Goal: Task Accomplishment & Management: Check status

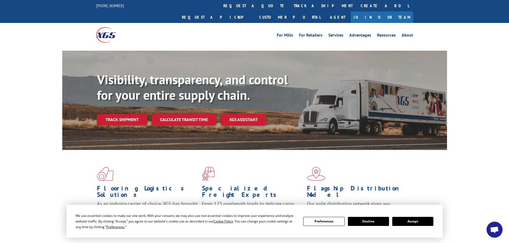
click at [122, 118] on div "Visibility, transparency, and control for your entire supply chain. Track shipm…" at bounding box center [272, 109] width 350 height 75
click at [122, 114] on link "Track shipment" at bounding box center [122, 119] width 50 height 11
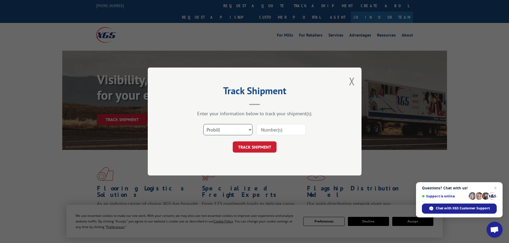
click at [233, 130] on select "Select category... Probill BOL PO" at bounding box center [227, 129] width 49 height 11
select select "bol"
click at [203, 124] on select "Select category... Probill BOL PO" at bounding box center [227, 129] width 49 height 11
click at [220, 131] on select "Select category... Probill BOL PO" at bounding box center [227, 129] width 49 height 11
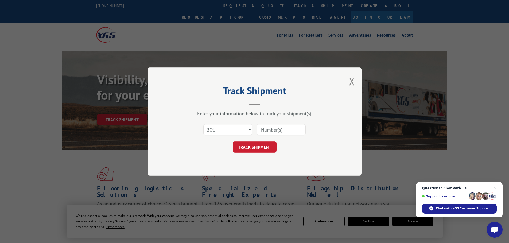
click at [272, 131] on input at bounding box center [280, 129] width 49 height 11
paste input "6025218"
type input "6025218"
click at [261, 148] on button "TRACK SHIPMENT" at bounding box center [255, 147] width 44 height 11
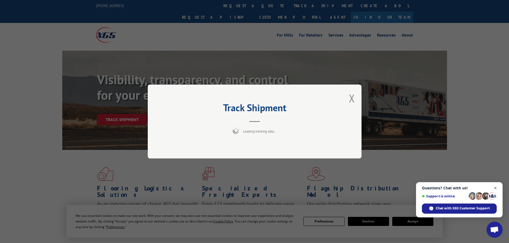
click at [493, 188] on span "Close chat" at bounding box center [495, 188] width 7 height 7
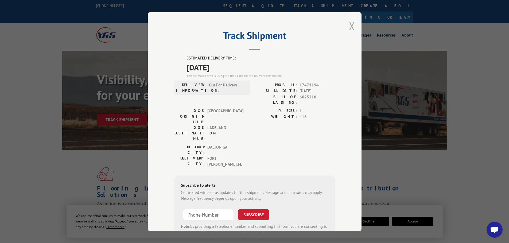
click at [349, 26] on button "Close modal" at bounding box center [352, 26] width 6 height 14
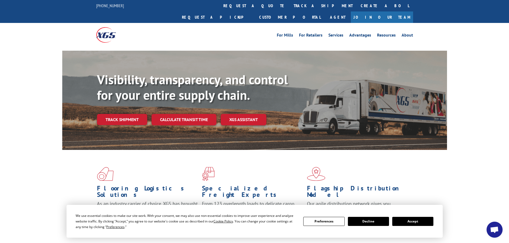
click at [413, 222] on button "Accept" at bounding box center [412, 221] width 41 height 9
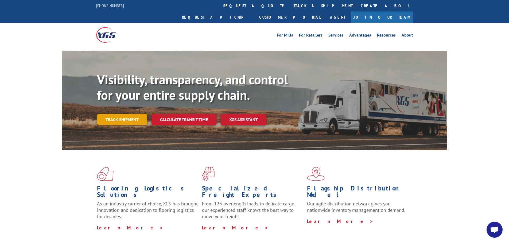
click at [126, 114] on link "Track shipment" at bounding box center [122, 119] width 50 height 11
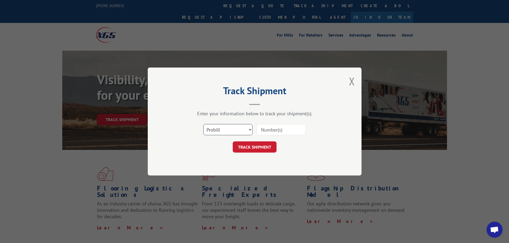
click at [225, 129] on select "Select category... Probill BOL PO" at bounding box center [227, 129] width 49 height 11
select select "bol"
click at [203, 124] on select "Select category... Probill BOL PO" at bounding box center [227, 129] width 49 height 11
click at [261, 133] on input at bounding box center [280, 129] width 49 height 11
paste input "6025179"
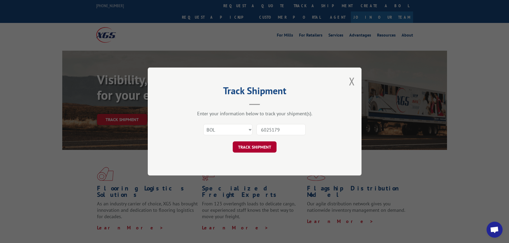
type input "6025179"
click at [265, 149] on button "TRACK SHIPMENT" at bounding box center [255, 147] width 44 height 11
